Goal: Check status: Check status

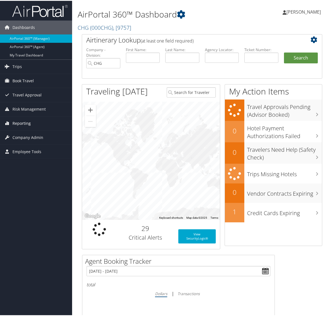
click at [27, 125] on span "Reporting" at bounding box center [21, 122] width 18 height 14
click at [34, 64] on link "Trips" at bounding box center [36, 66] width 72 height 14
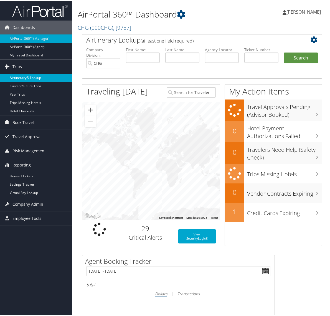
click at [38, 78] on link "Airtinerary® Lookup" at bounding box center [36, 77] width 72 height 8
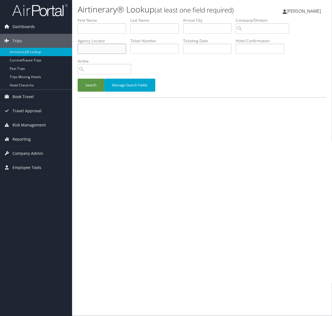
click at [117, 49] on input "text" at bounding box center [102, 49] width 49 height 10
paste input "AVHKYB"
type input "AVHKYB"
click at [93, 85] on button "Search" at bounding box center [91, 85] width 27 height 13
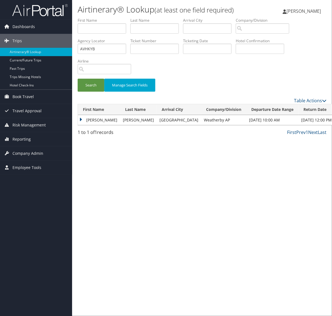
click at [81, 119] on td "[PERSON_NAME]" at bounding box center [99, 120] width 42 height 10
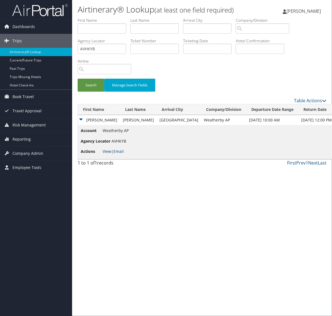
click at [106, 152] on link "View" at bounding box center [107, 150] width 9 height 5
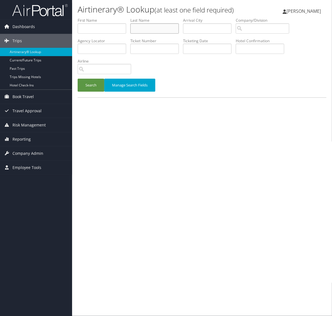
click at [151, 28] on input "text" at bounding box center [154, 28] width 49 height 10
click at [115, 46] on input "text" at bounding box center [102, 49] width 49 height 10
paste input "AVHKYB"
type input "AVHKYB"
click at [84, 81] on button "Search" at bounding box center [91, 85] width 27 height 13
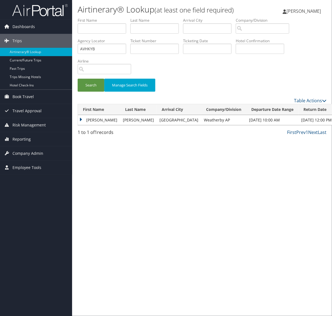
click at [80, 119] on td "[PERSON_NAME]" at bounding box center [99, 120] width 42 height 10
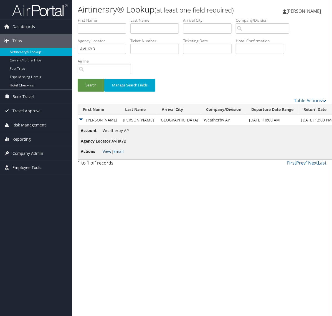
click at [109, 153] on link "View" at bounding box center [107, 150] width 9 height 5
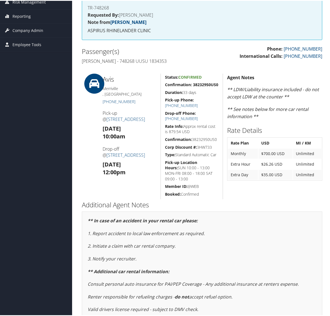
scroll to position [69, 0]
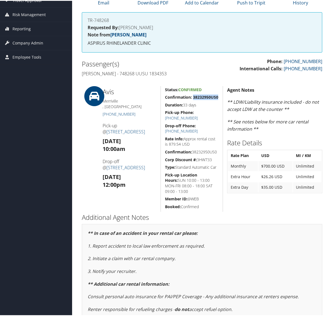
drag, startPoint x: 218, startPoint y: 96, endPoint x: 193, endPoint y: 97, distance: 24.5
click at [193, 97] on div "Status: Confirmed Confirmation: 38232950US0 Duration: 33 days Pick-up Phone: (2…" at bounding box center [192, 147] width 62 height 125
